Goal: Find contact information: Find contact information

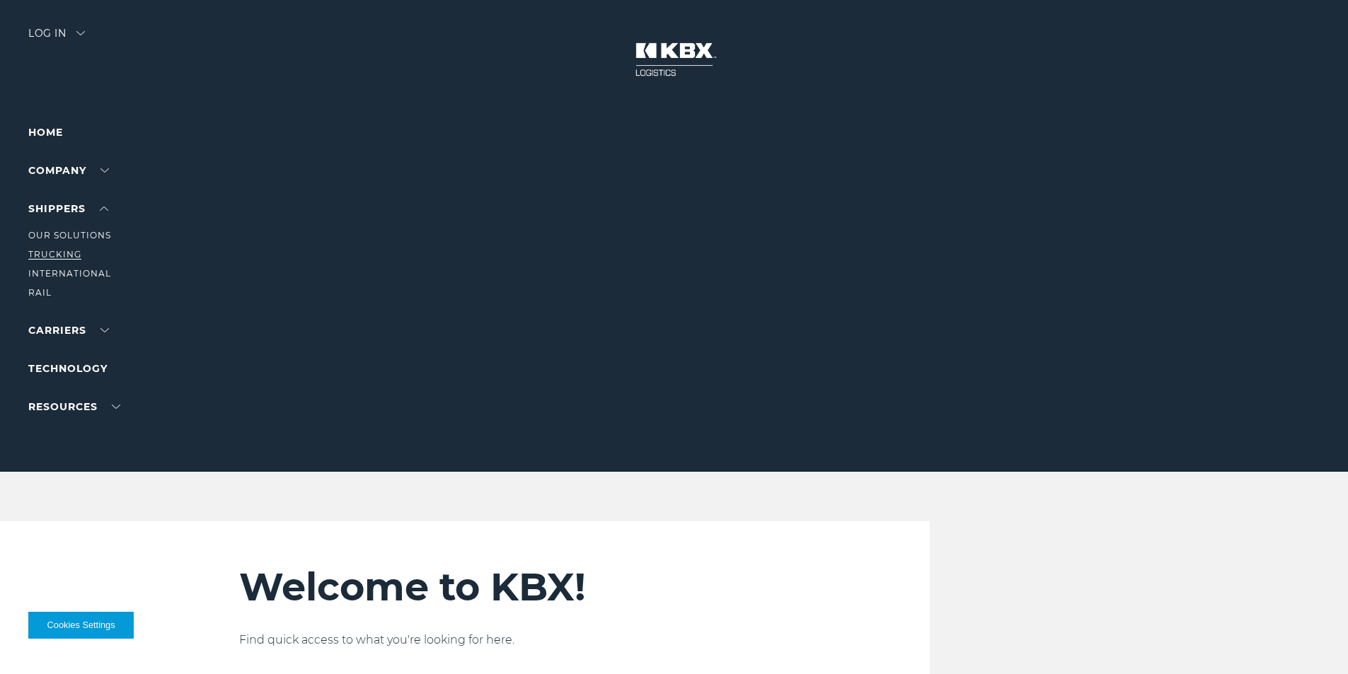
click at [57, 252] on link "Trucking" at bounding box center [54, 254] width 53 height 11
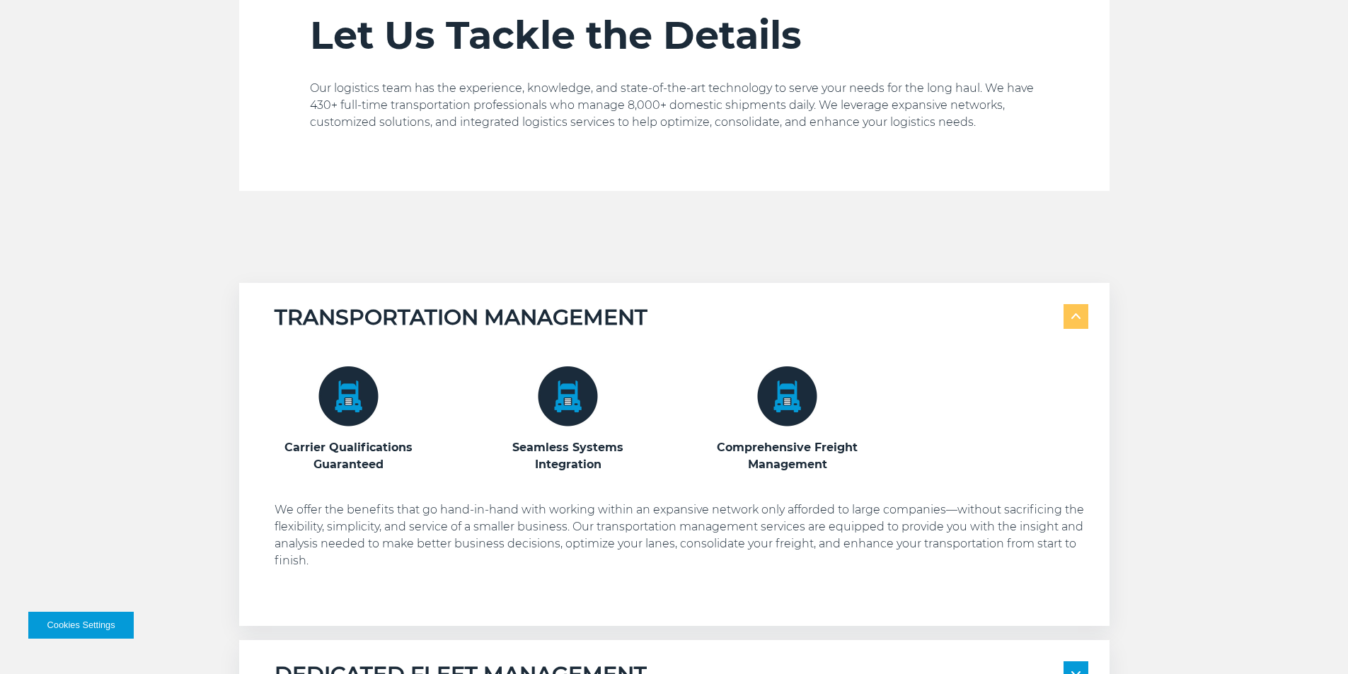
scroll to position [920, 0]
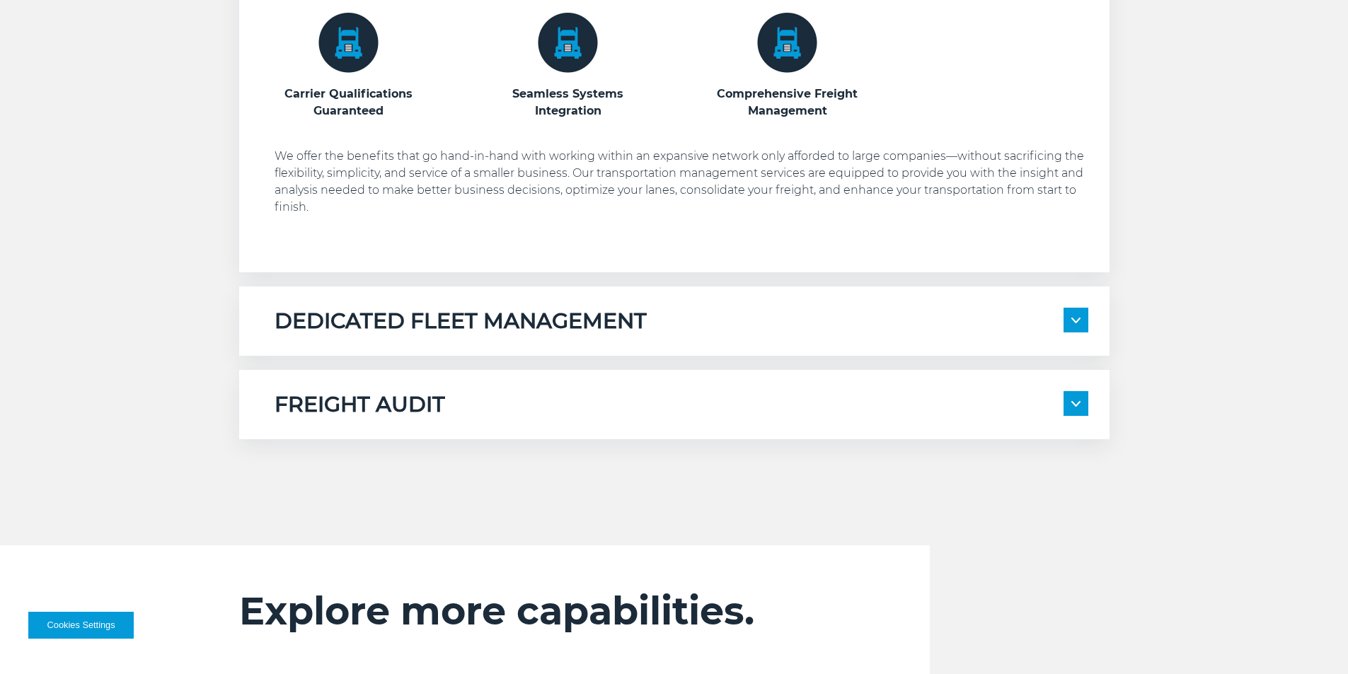
click at [792, 321] on div "DEDICATED FLEET MANAGEMENT" at bounding box center [681, 321] width 814 height 27
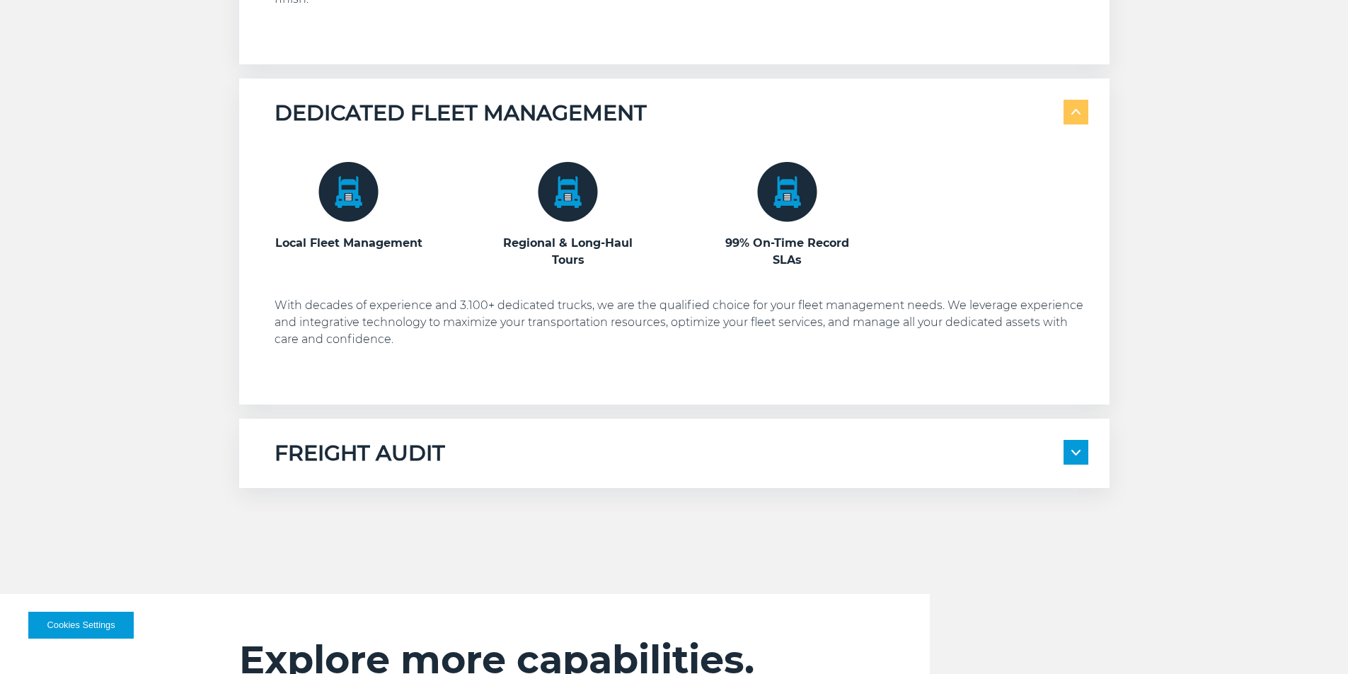
scroll to position [1132, 0]
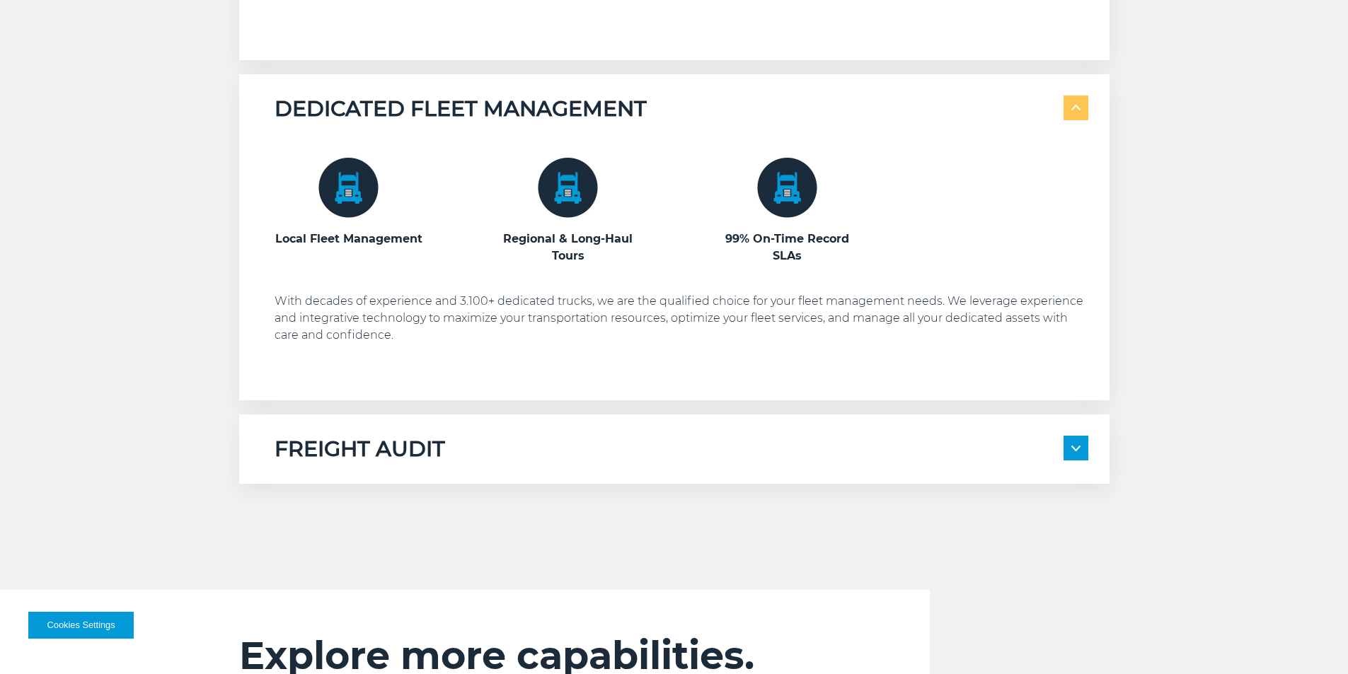
click at [648, 432] on div "FREIGHT AUDIT 100% Compliance Every Time Management for All Domestic Modes of T…" at bounding box center [674, 449] width 870 height 69
drag, startPoint x: 388, startPoint y: 431, endPoint x: 394, endPoint y: 435, distance: 7.7
click at [388, 432] on div "FREIGHT AUDIT 100% Compliance Every Time Management for All Domestic Modes of T…" at bounding box center [674, 449] width 870 height 69
click at [1058, 463] on div "FREIGHT AUDIT 100% Compliance Every Time Management for All Domestic Modes of T…" at bounding box center [674, 449] width 870 height 69
click at [1078, 446] on img at bounding box center [1075, 449] width 9 height 6
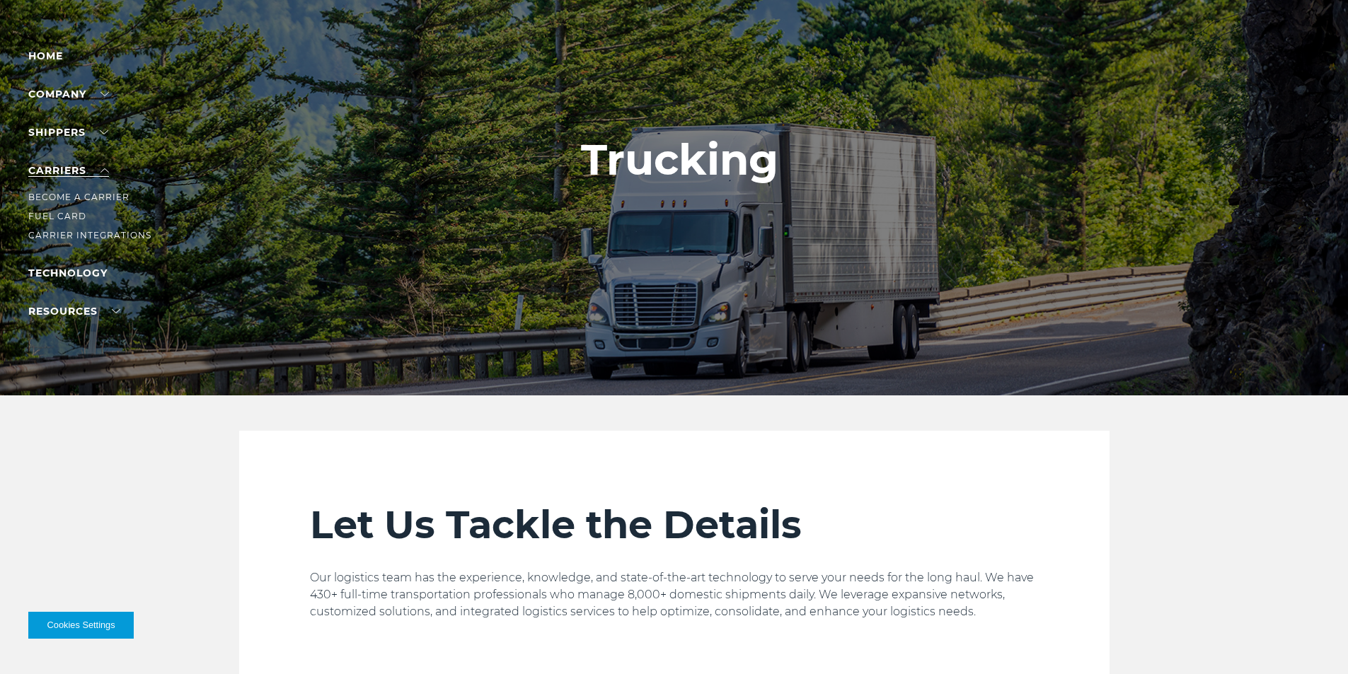
scroll to position [0, 0]
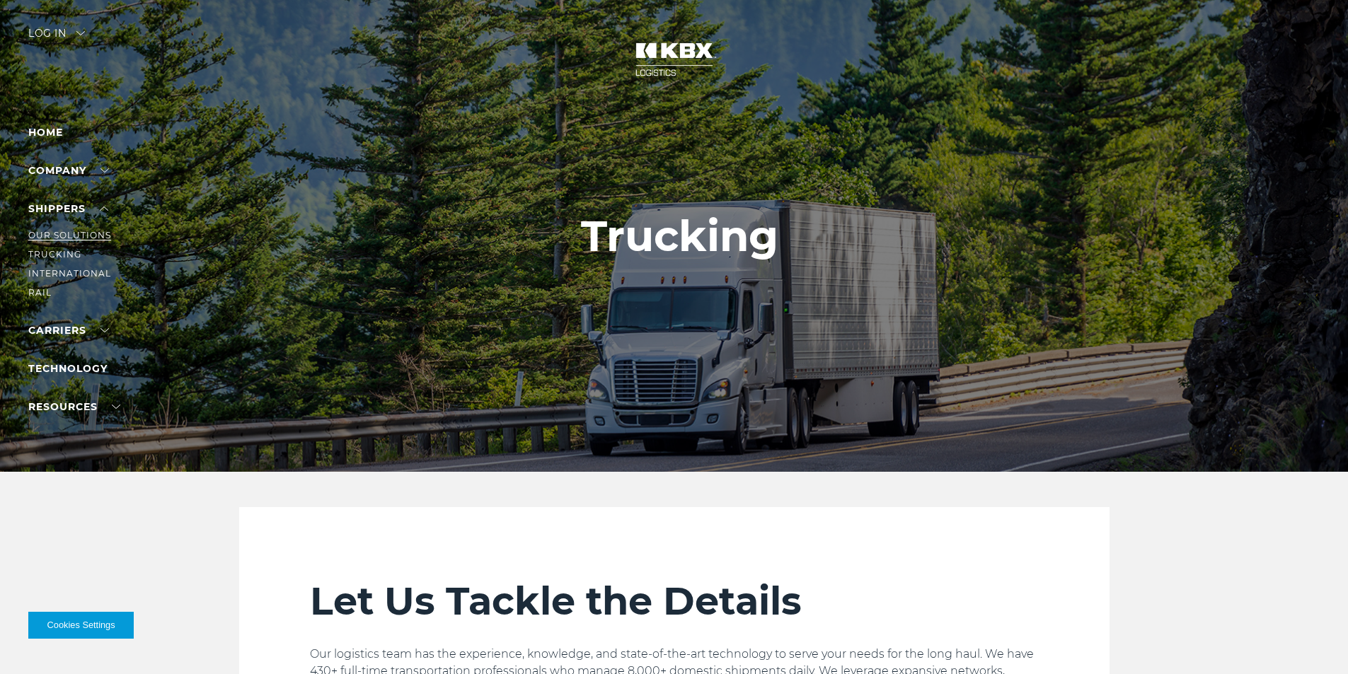
click at [62, 233] on link "Our Solutions" at bounding box center [69, 235] width 83 height 11
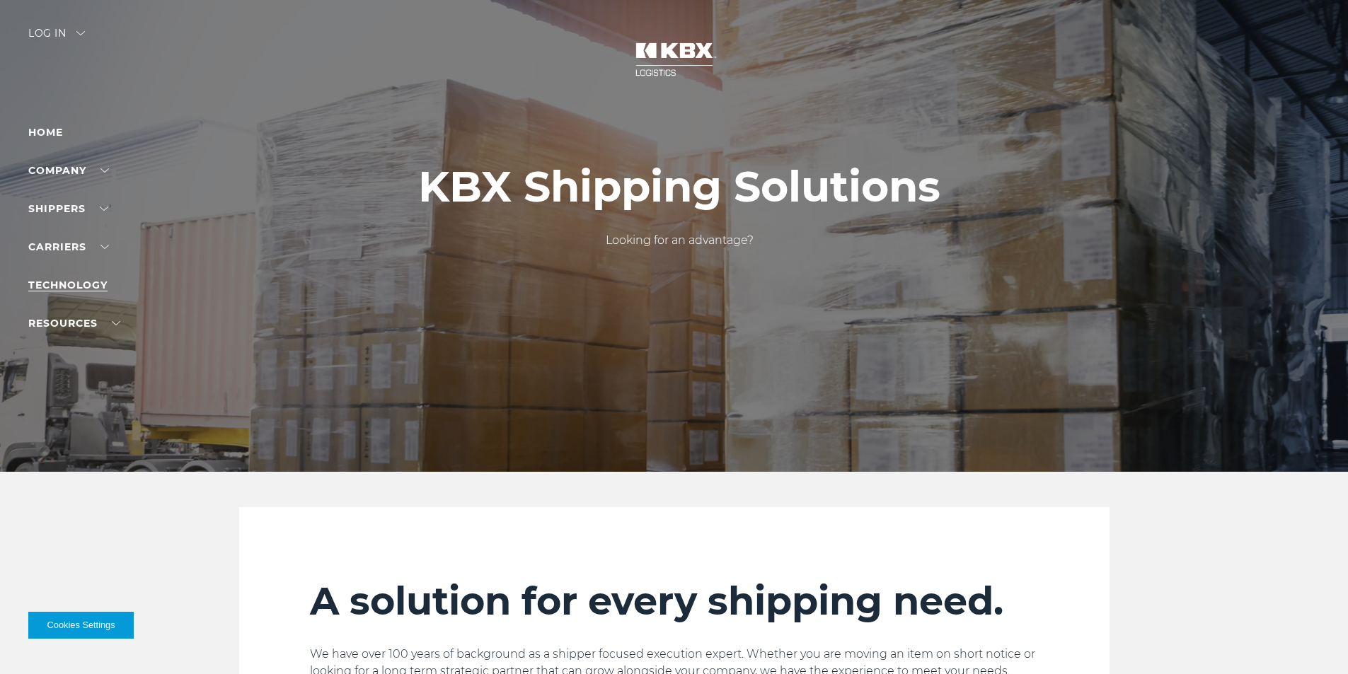
click at [88, 279] on link "Technology" at bounding box center [67, 285] width 79 height 13
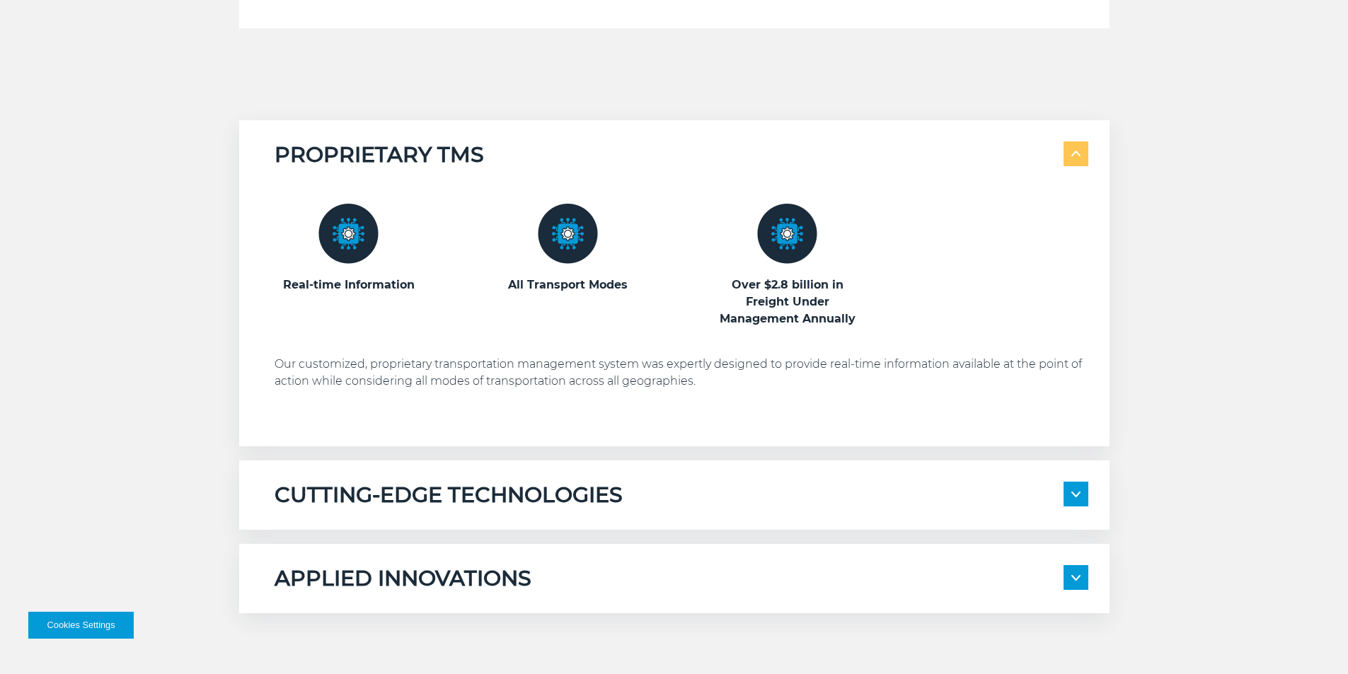
scroll to position [920, 0]
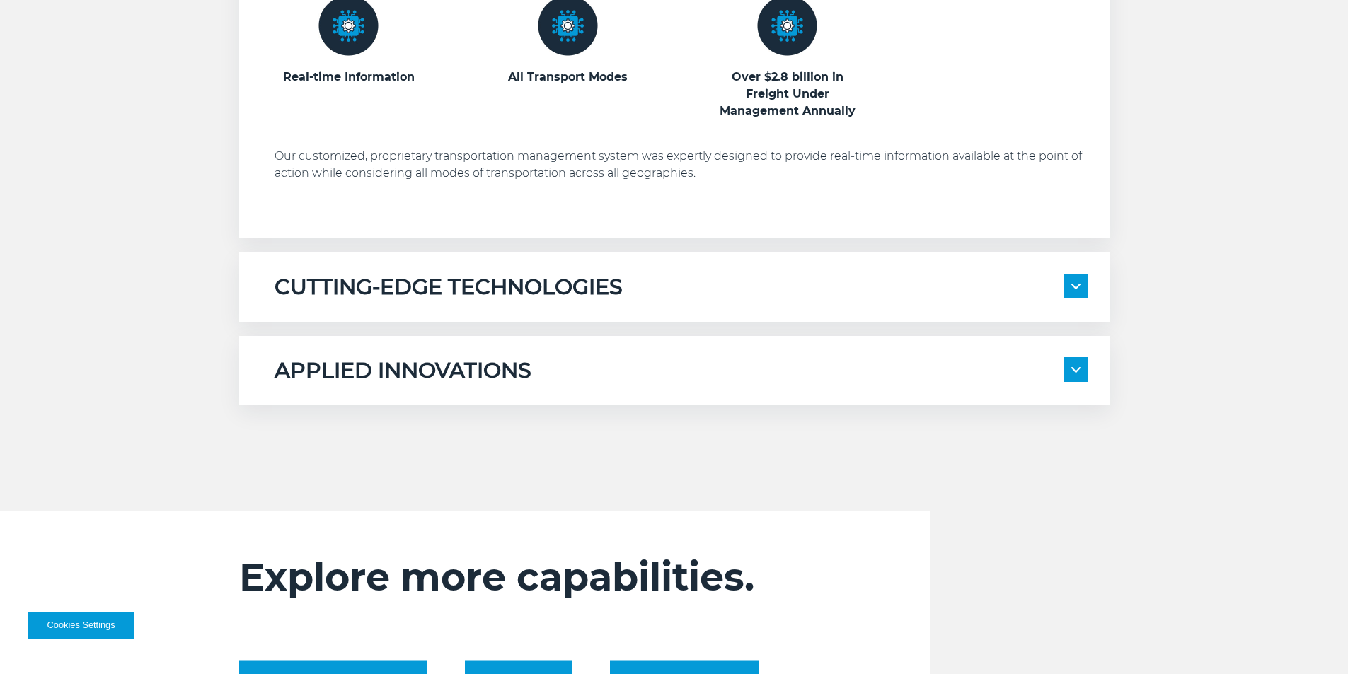
click at [694, 294] on div "CUTTING-EDGE TECHNOLOGIES" at bounding box center [681, 287] width 814 height 27
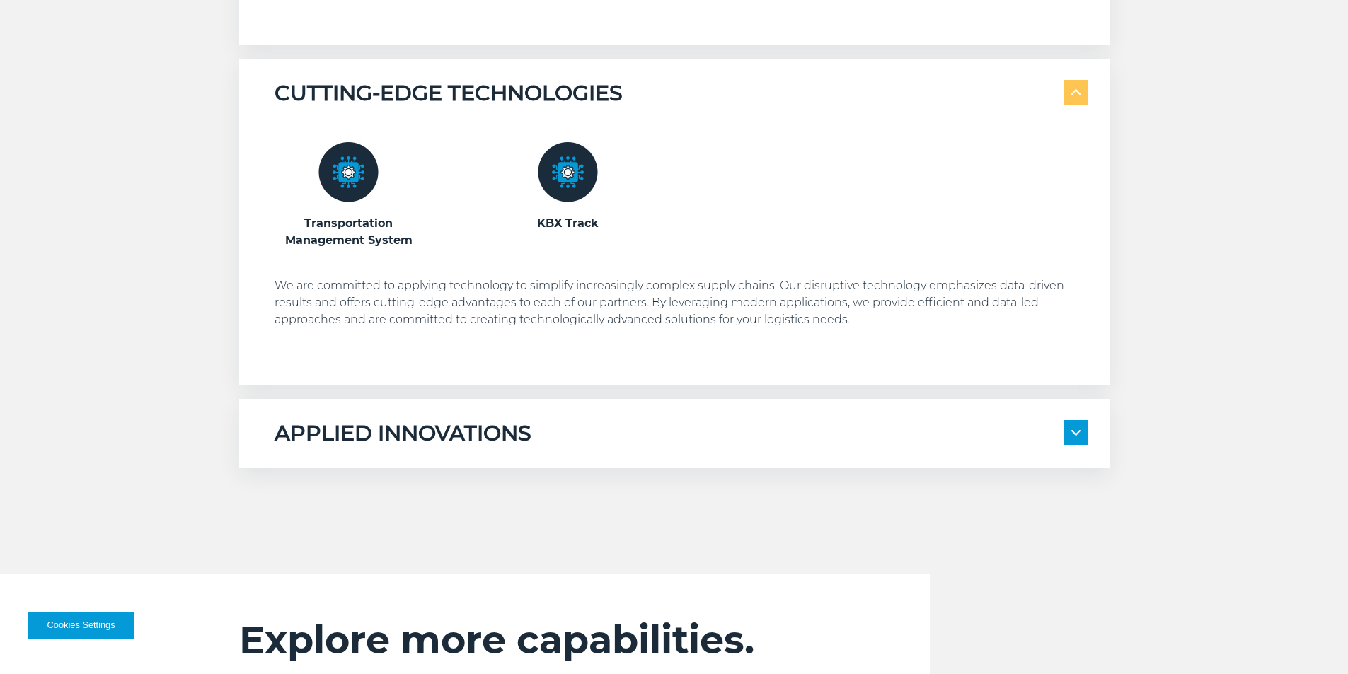
scroll to position [1132, 0]
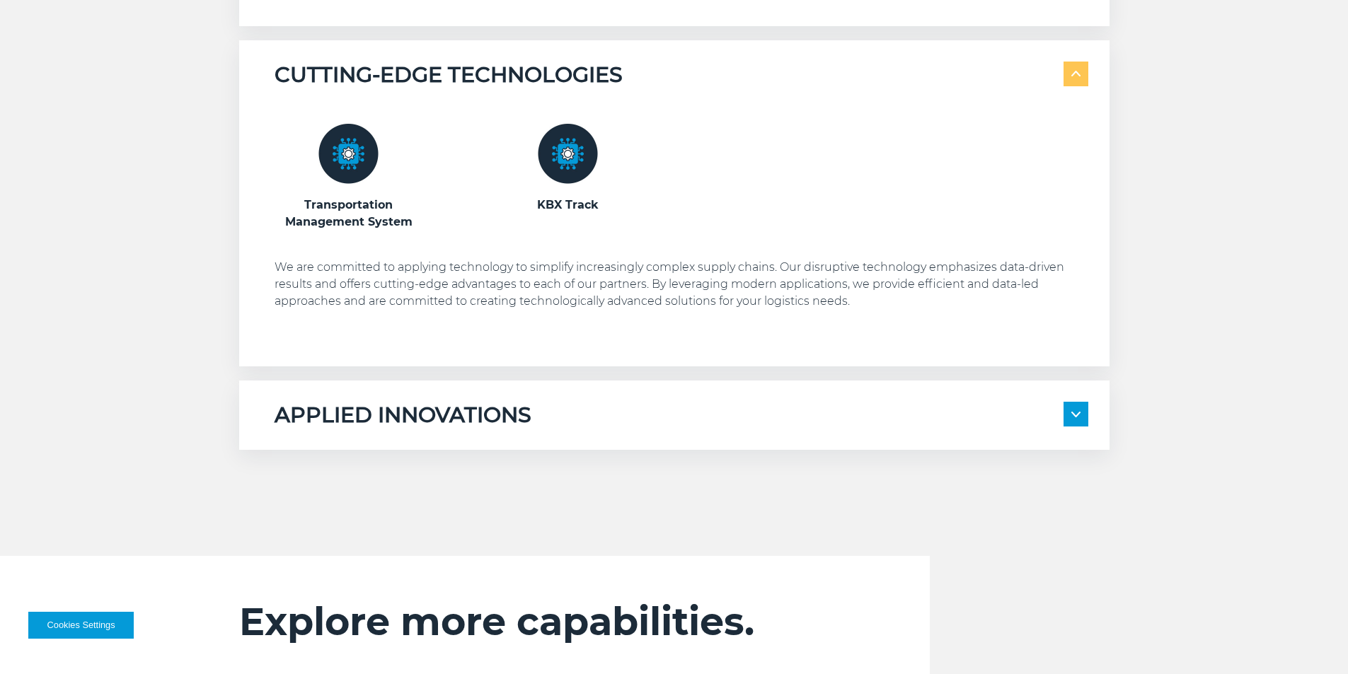
click at [577, 158] on img at bounding box center [568, 154] width 60 height 60
click at [564, 153] on img at bounding box center [568, 154] width 60 height 60
drag, startPoint x: 880, startPoint y: 270, endPoint x: 920, endPoint y: 272, distance: 40.4
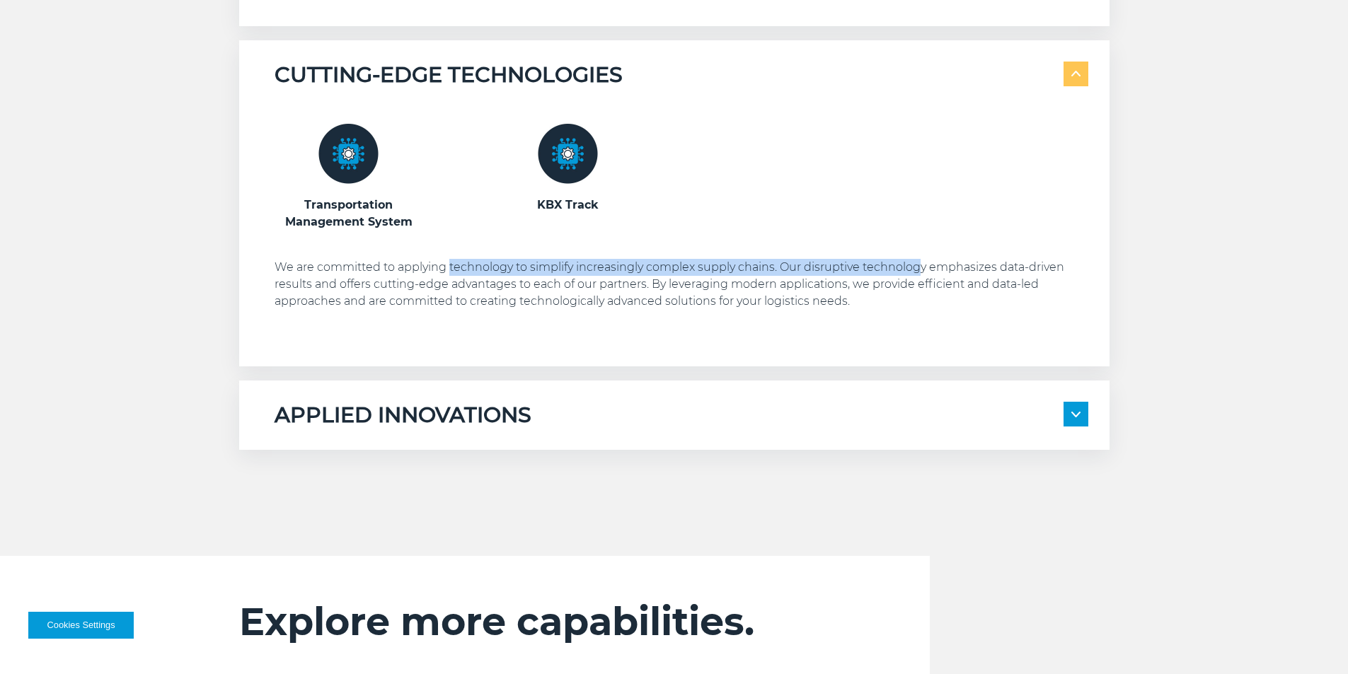
click at [920, 272] on p "We are committed to applying technology to simplify increasingly complex supply…" at bounding box center [681, 284] width 814 height 51
click at [952, 281] on p "We are committed to applying technology to simplify increasingly complex supply…" at bounding box center [681, 284] width 814 height 51
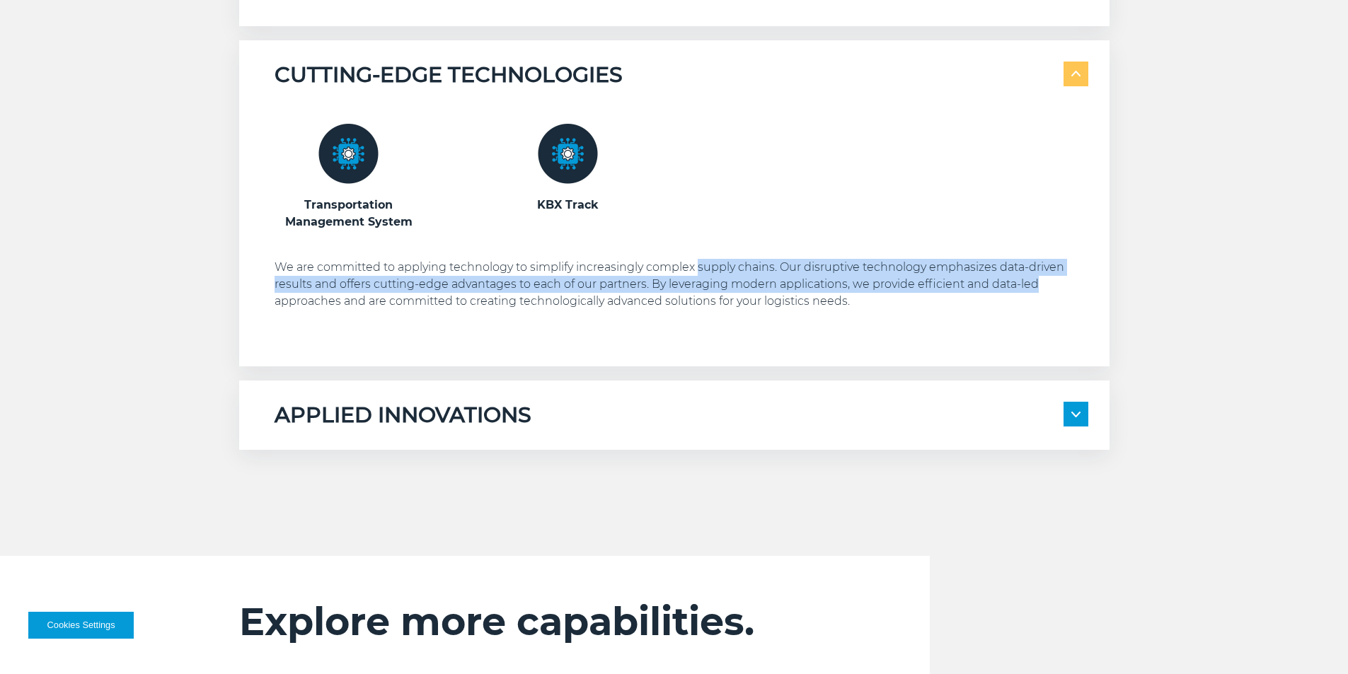
drag, startPoint x: 952, startPoint y: 281, endPoint x: 1101, endPoint y: 281, distance: 149.3
click at [1101, 281] on div "CUTTING-EDGE TECHNOLOGIES Transportation Management System KBX Track" at bounding box center [674, 203] width 870 height 326
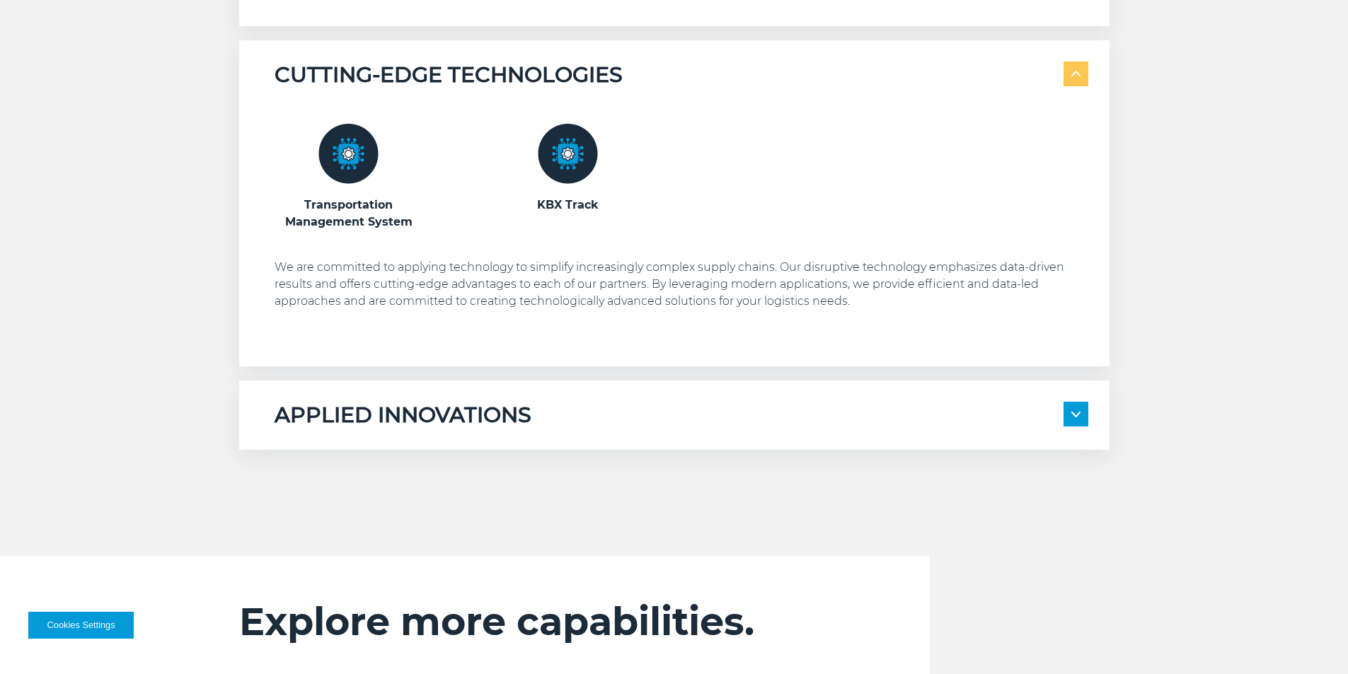
click at [1011, 312] on div "Transportation Management System KBX Track" at bounding box center [681, 216] width 814 height 257
drag, startPoint x: 316, startPoint y: 284, endPoint x: 787, endPoint y: 287, distance: 471.2
click at [787, 287] on p "We are committed to applying technology to simplify increasingly complex supply…" at bounding box center [681, 284] width 814 height 51
click at [798, 285] on p "We are committed to applying technology to simplify increasingly complex supply…" at bounding box center [681, 284] width 814 height 51
drag, startPoint x: 722, startPoint y: 289, endPoint x: 935, endPoint y: 289, distance: 212.2
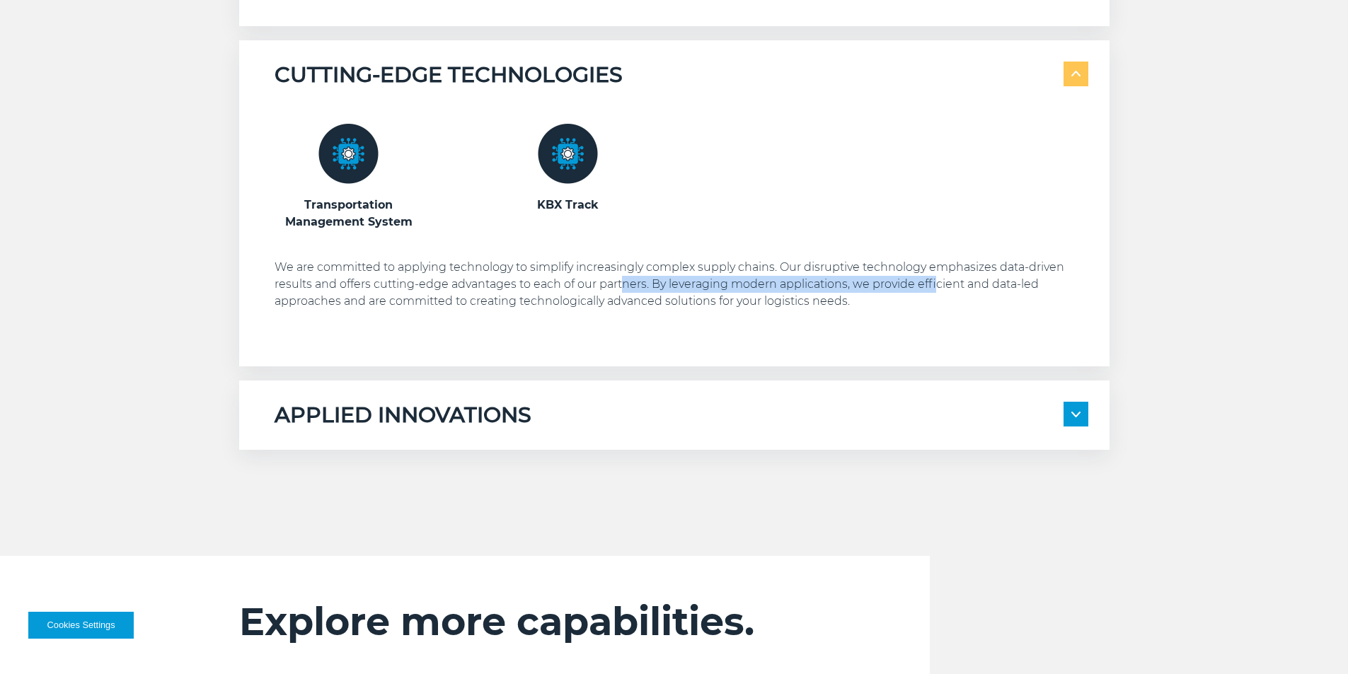
click at [934, 289] on p "We are committed to applying technology to simplify increasingly complex supply…" at bounding box center [681, 284] width 814 height 51
drag, startPoint x: 937, startPoint y: 289, endPoint x: 924, endPoint y: 289, distance: 13.4
click at [933, 289] on p "We are committed to applying technology to simplify increasingly complex supply…" at bounding box center [681, 284] width 814 height 51
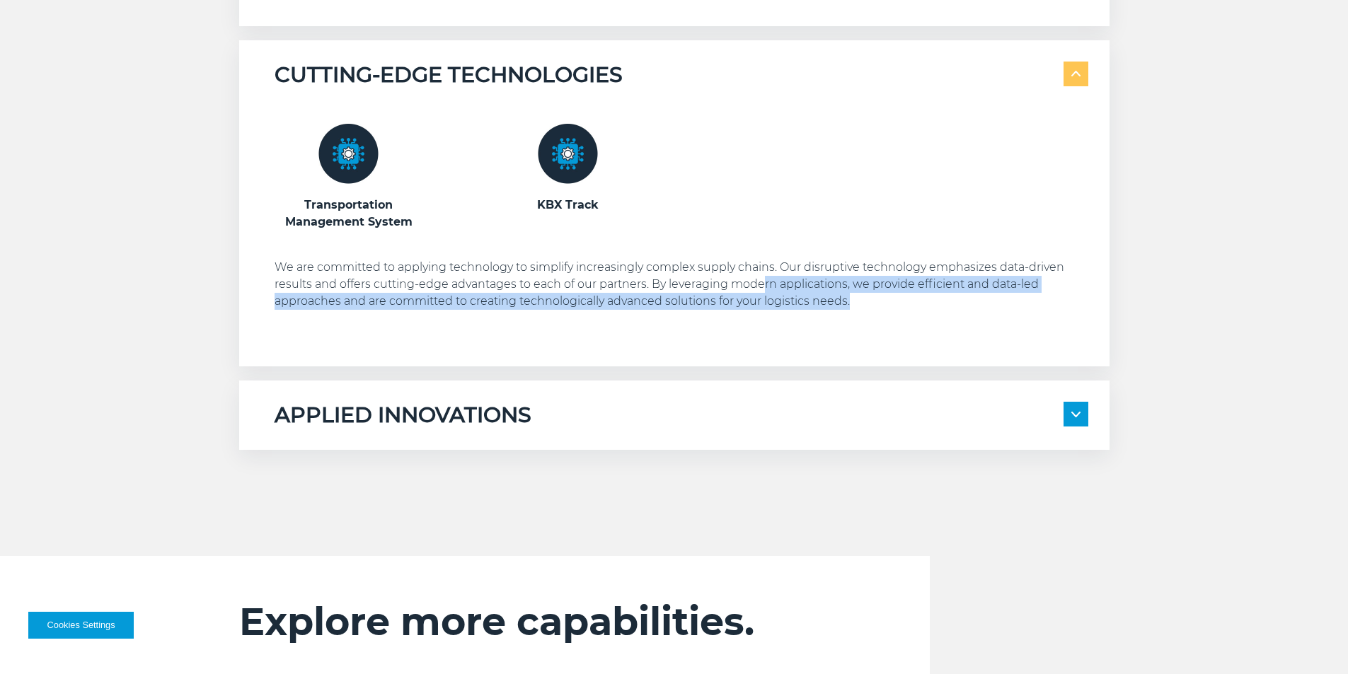
drag, startPoint x: 765, startPoint y: 282, endPoint x: 903, endPoint y: 311, distance: 141.8
click at [906, 315] on div "Transportation Management System KBX Track" at bounding box center [681, 216] width 814 height 257
click at [903, 306] on p "We are committed to applying technology to simplify increasingly complex supply…" at bounding box center [681, 284] width 814 height 51
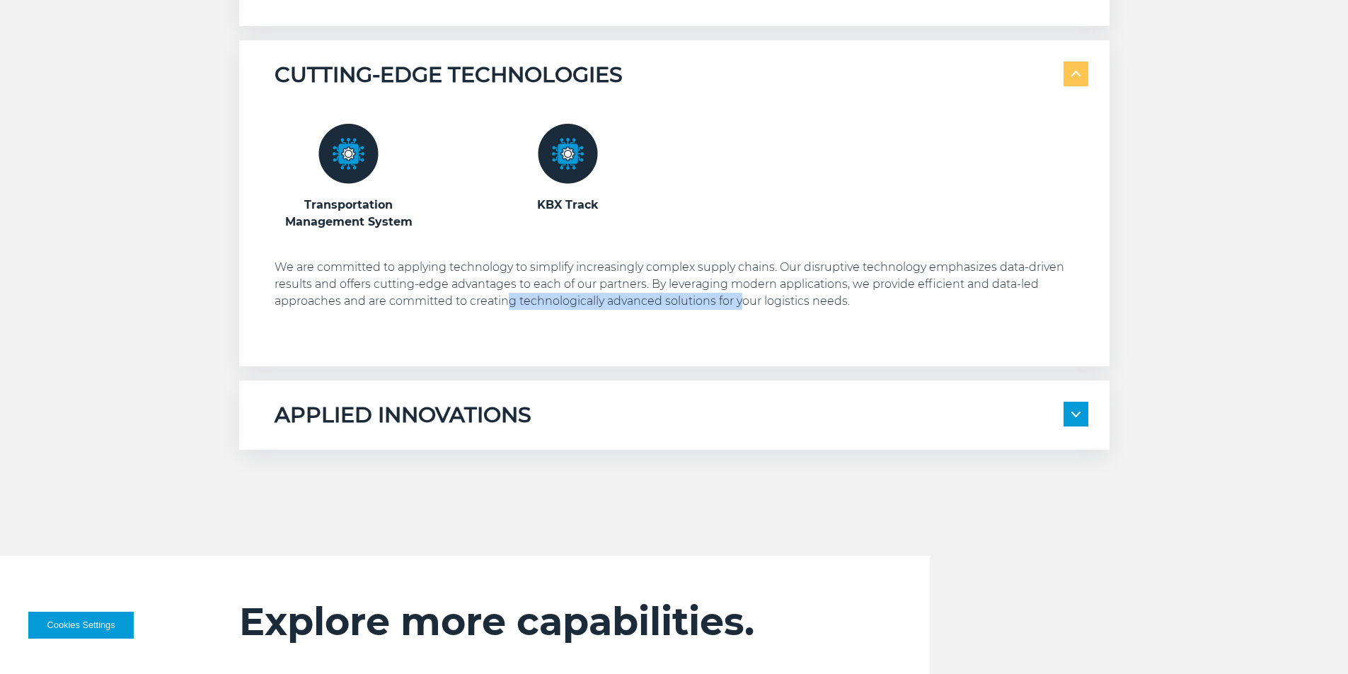
drag, startPoint x: 509, startPoint y: 300, endPoint x: 821, endPoint y: 303, distance: 312.0
click at [742, 297] on p "We are committed to applying technology to simplify increasingly complex supply…" at bounding box center [681, 284] width 814 height 51
click at [824, 303] on p "We are committed to applying technology to simplify increasingly complex supply…" at bounding box center [681, 284] width 814 height 51
drag, startPoint x: 834, startPoint y: 294, endPoint x: 925, endPoint y: 301, distance: 91.6
click at [925, 301] on p "We are committed to applying technology to simplify increasingly complex supply…" at bounding box center [681, 284] width 814 height 51
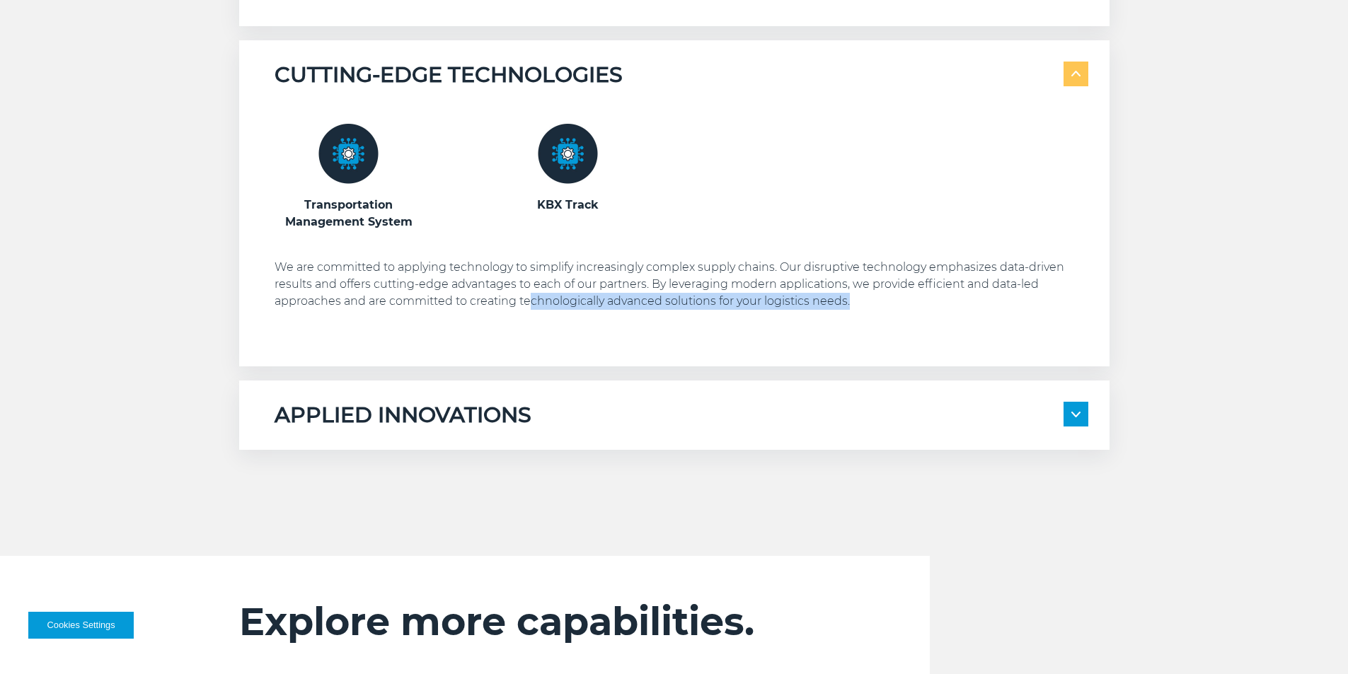
click at [932, 294] on p "We are committed to applying technology to simplify increasingly complex supply…" at bounding box center [681, 284] width 814 height 51
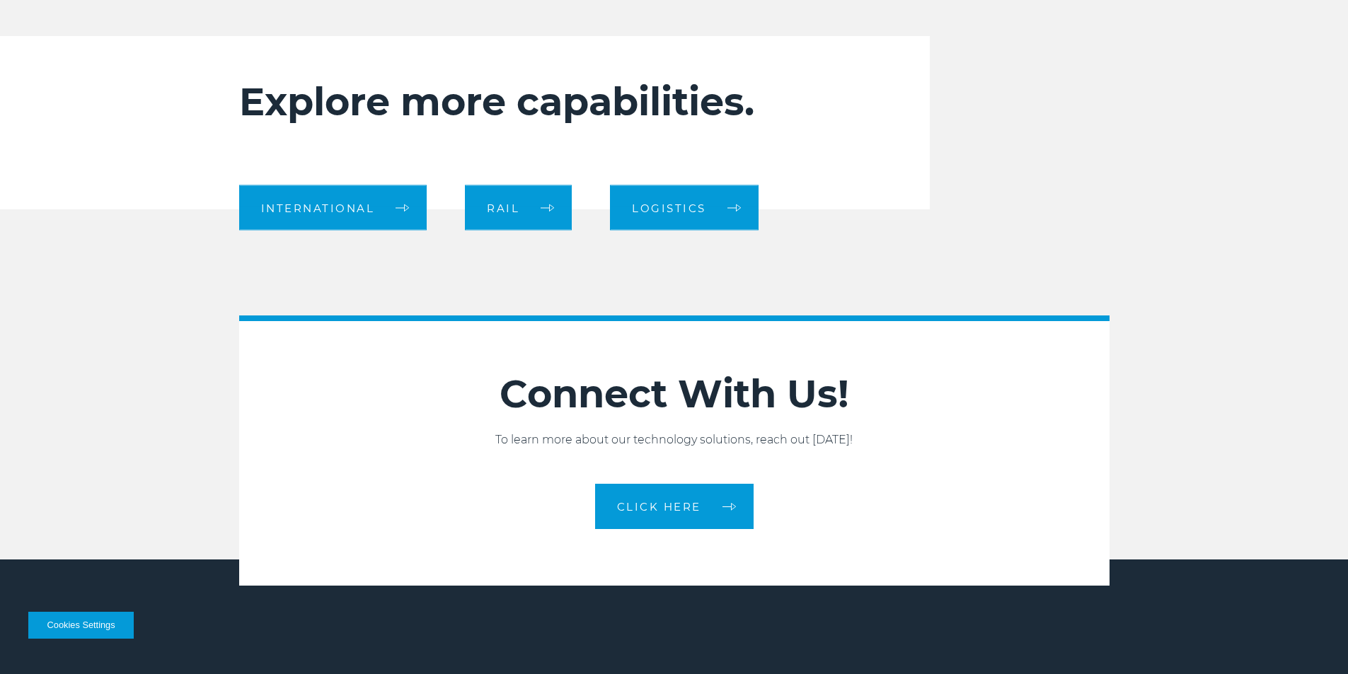
scroll to position [1627, 0]
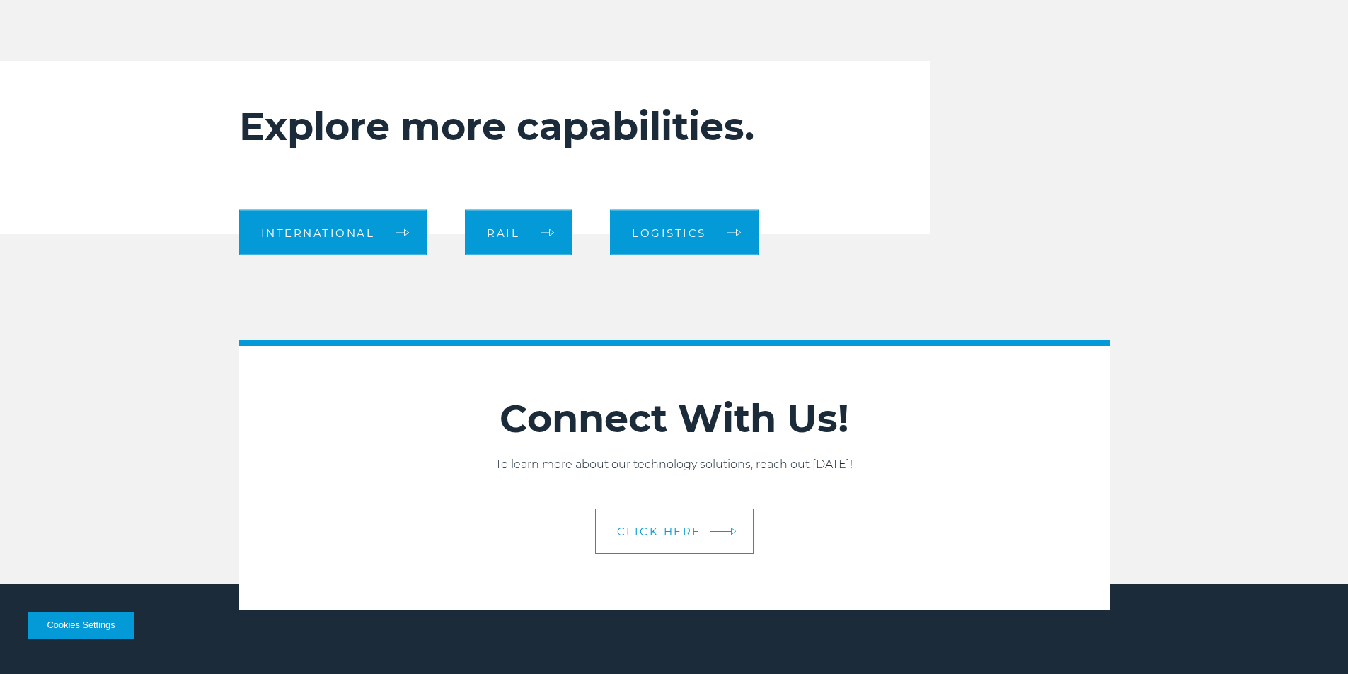
click at [695, 524] on link "CLICK HERE" at bounding box center [674, 531] width 158 height 45
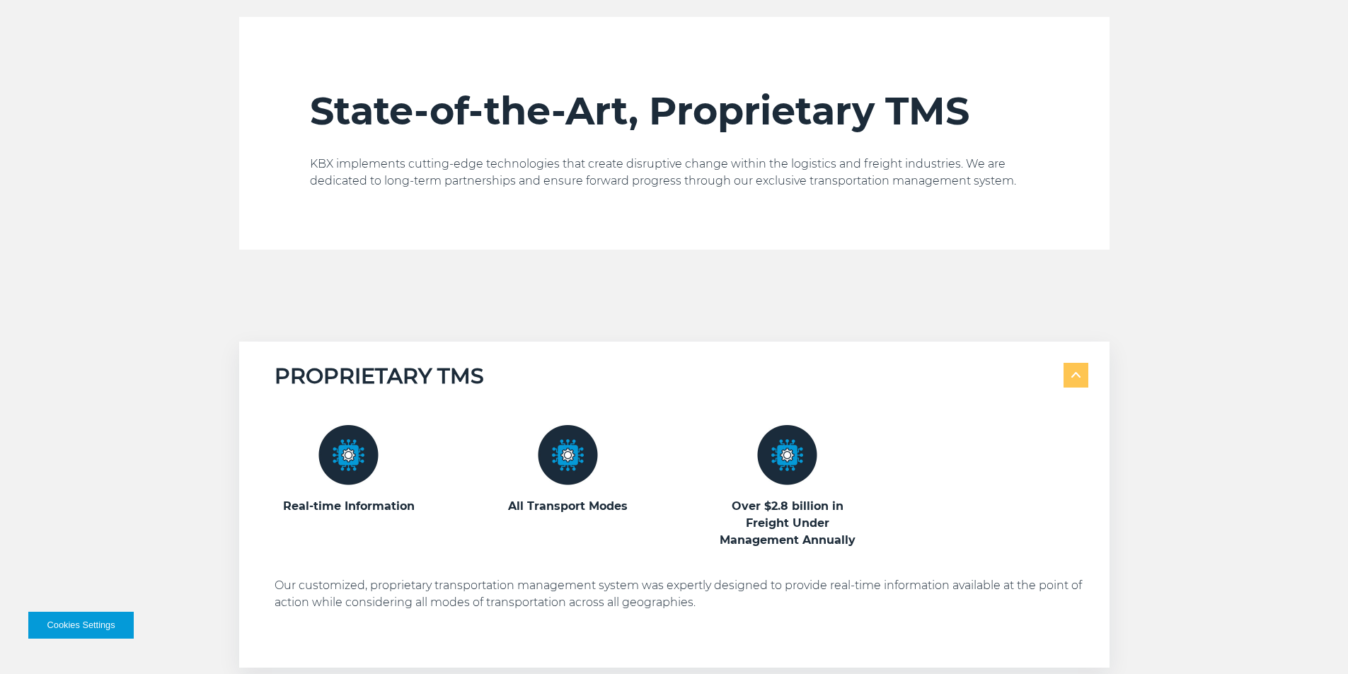
scroll to position [568, 0]
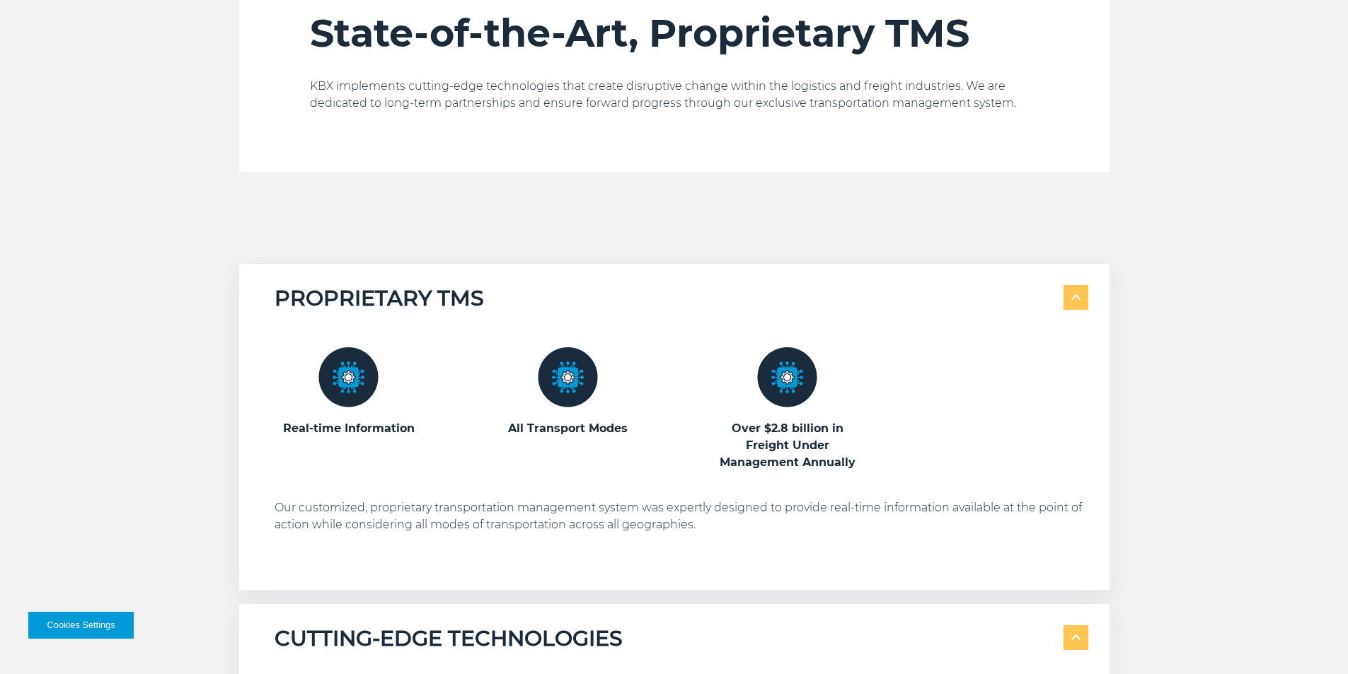
click at [1080, 299] on img at bounding box center [1075, 298] width 9 height 6
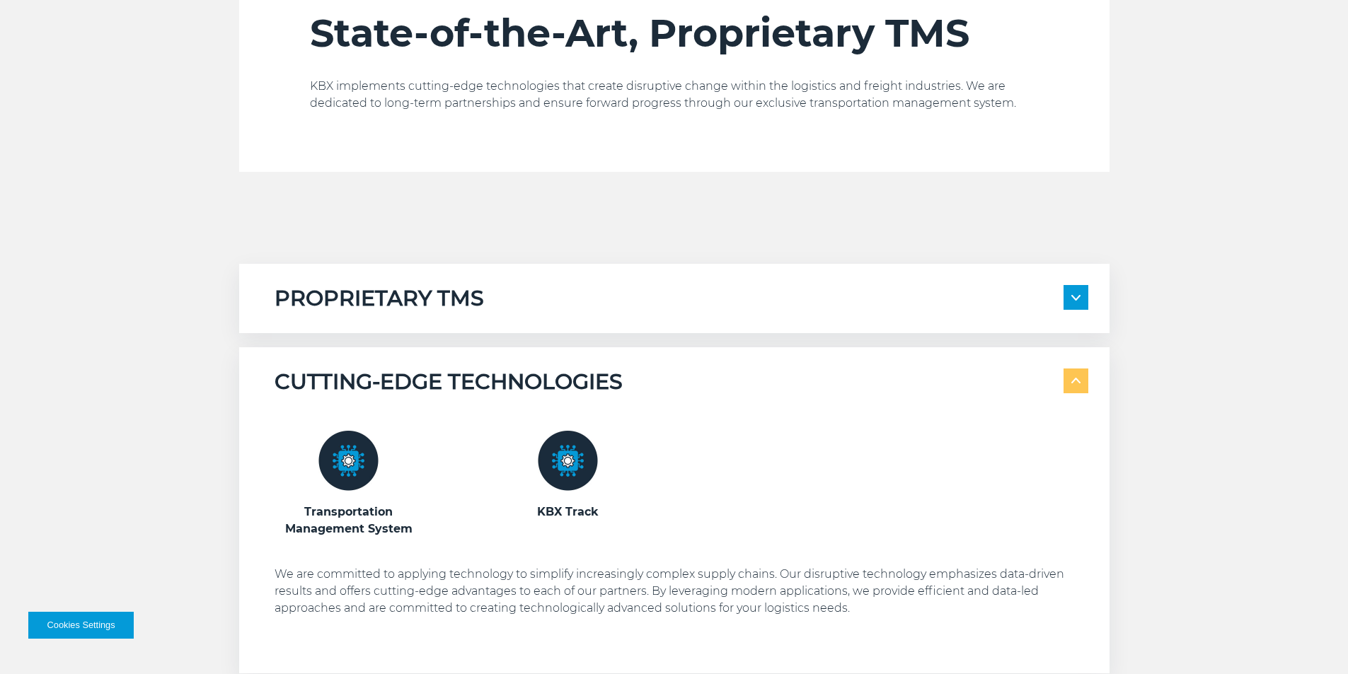
click at [1071, 378] on img at bounding box center [1075, 381] width 9 height 6
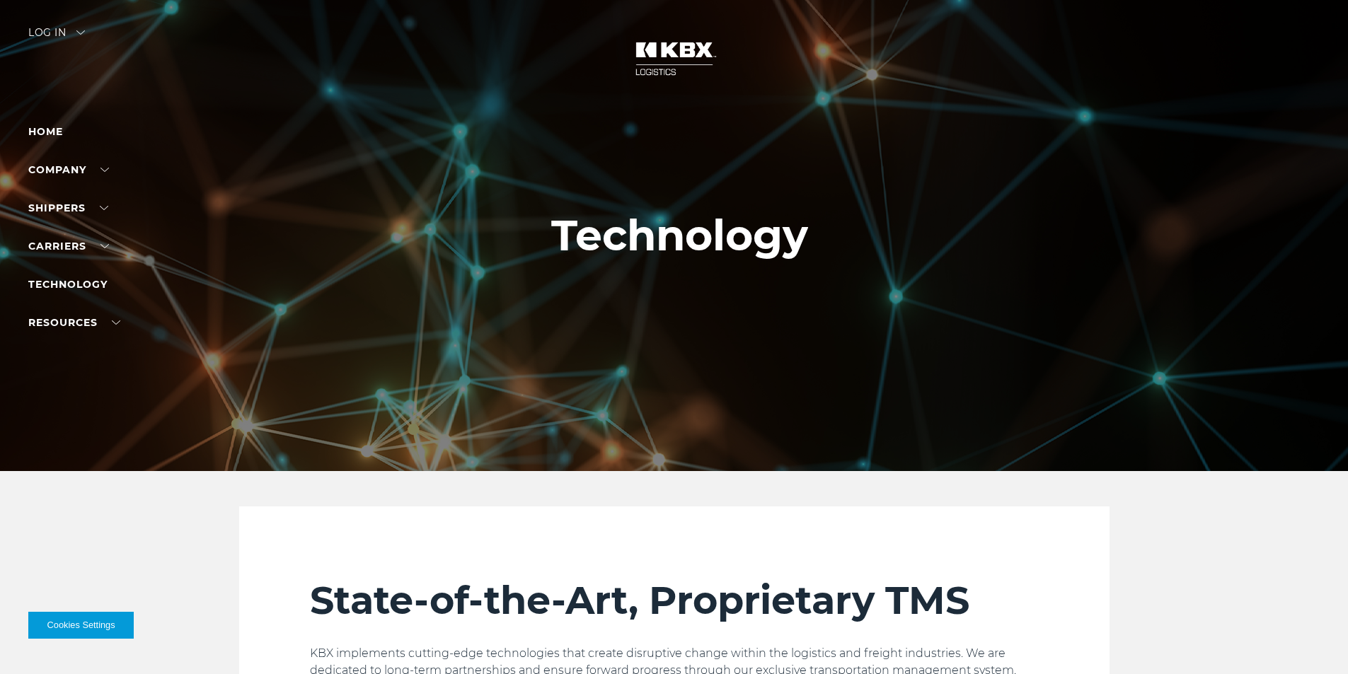
scroll to position [0, 0]
